Goal: Transaction & Acquisition: Purchase product/service

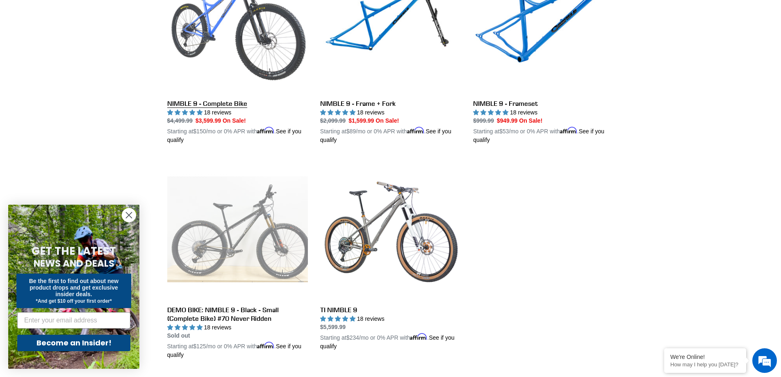
click at [213, 104] on link "NIMBLE 9 - Complete Bike" at bounding box center [237, 49] width 141 height 192
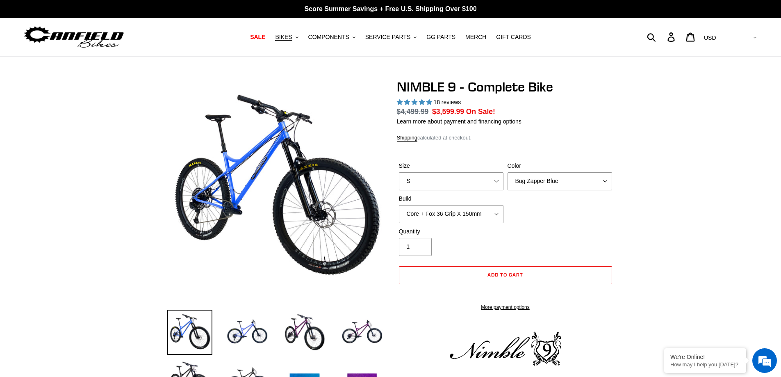
select select "highest-rating"
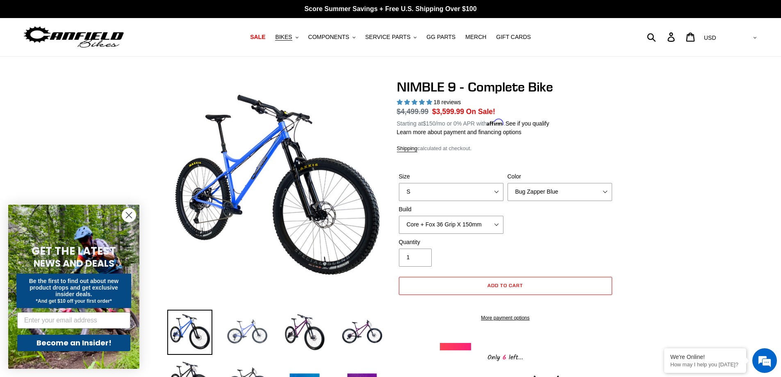
click at [251, 332] on img at bounding box center [247, 332] width 45 height 45
